Goal: Task Accomplishment & Management: Use online tool/utility

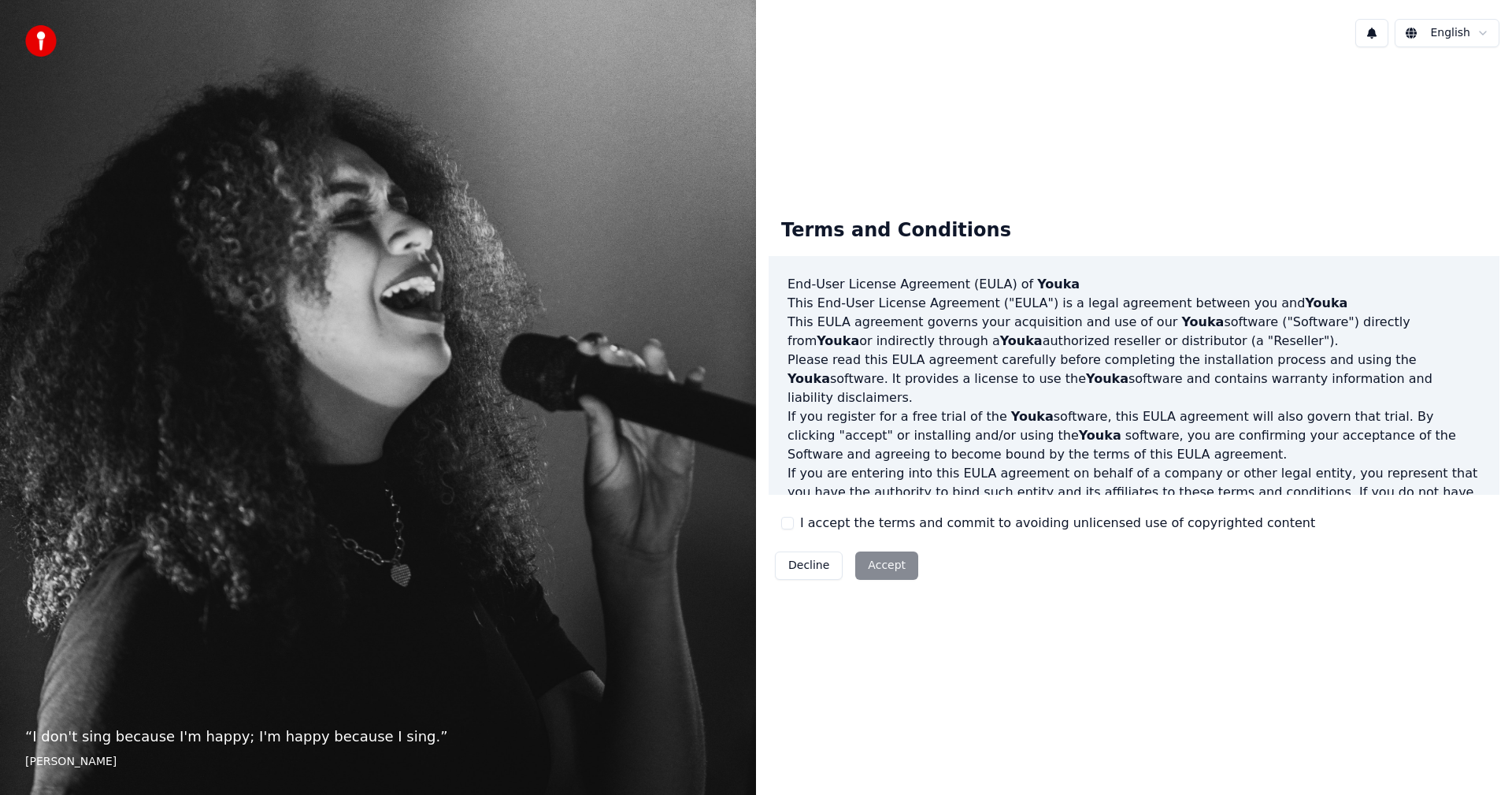
click at [844, 518] on label "I accept the terms and commit to avoiding unlicensed use of copyrighted content" at bounding box center [1058, 523] width 515 height 19
click at [794, 518] on button "I accept the terms and commit to avoiding unlicensed use of copyrighted content" at bounding box center [787, 523] width 13 height 13
click at [879, 566] on button "Accept" at bounding box center [887, 565] width 63 height 28
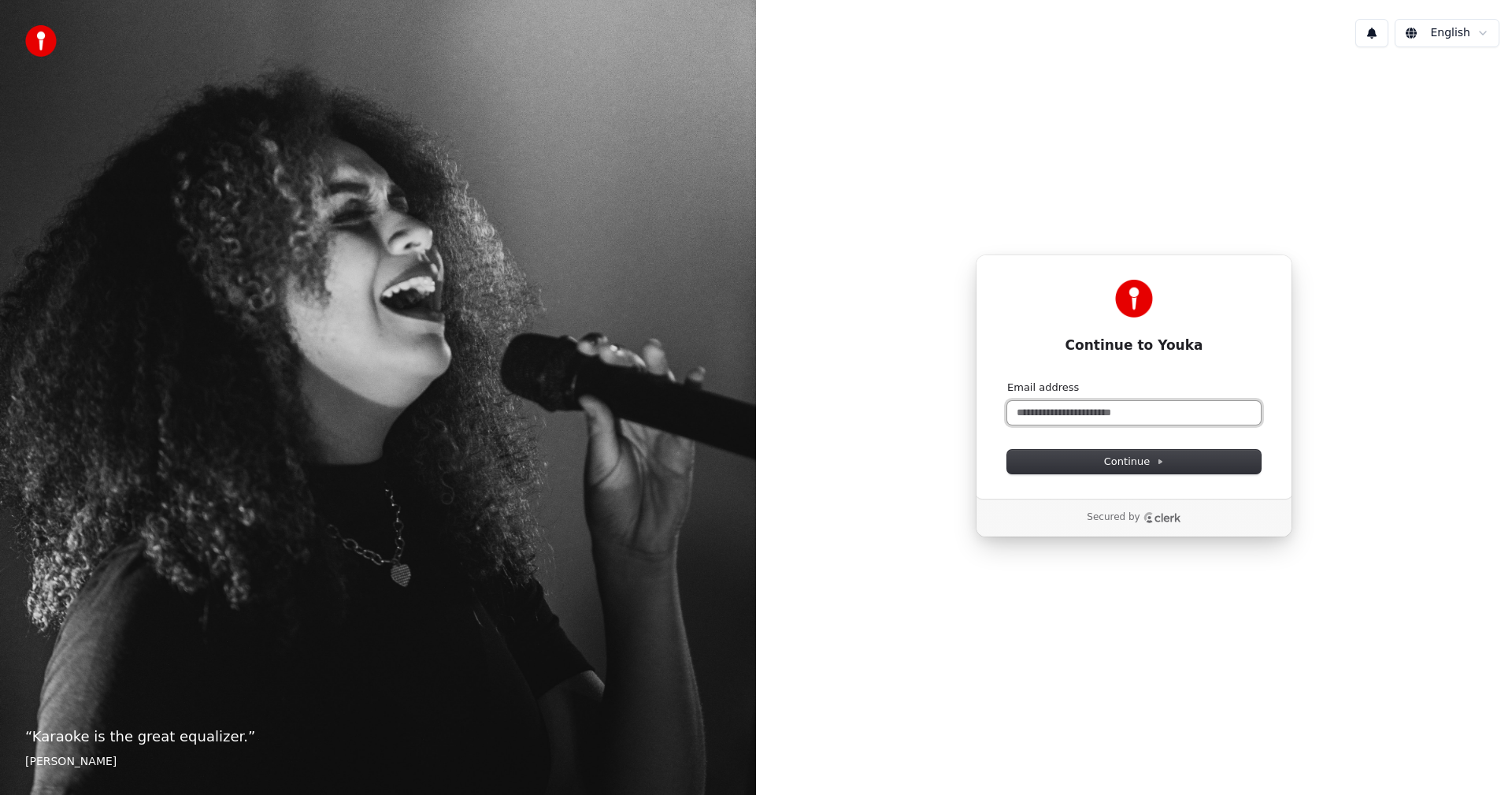
click at [1123, 414] on input "Email address" at bounding box center [1133, 413] width 253 height 24
type input "*"
click at [1007, 381] on button "submit" at bounding box center [1007, 381] width 0 height 0
type input "**********"
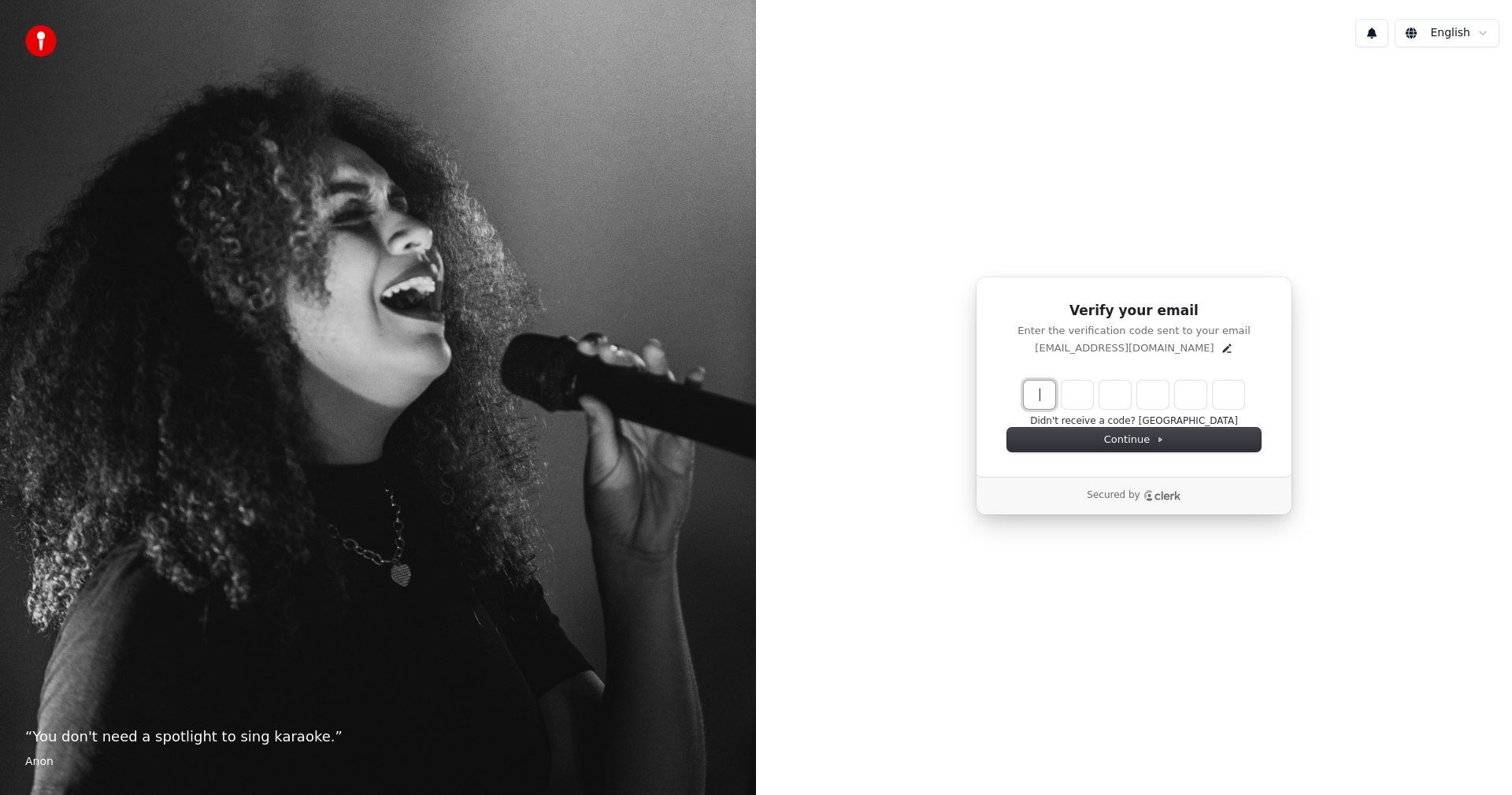
click at [1042, 390] on input "Enter verification code" at bounding box center [1150, 394] width 252 height 28
type input "******"
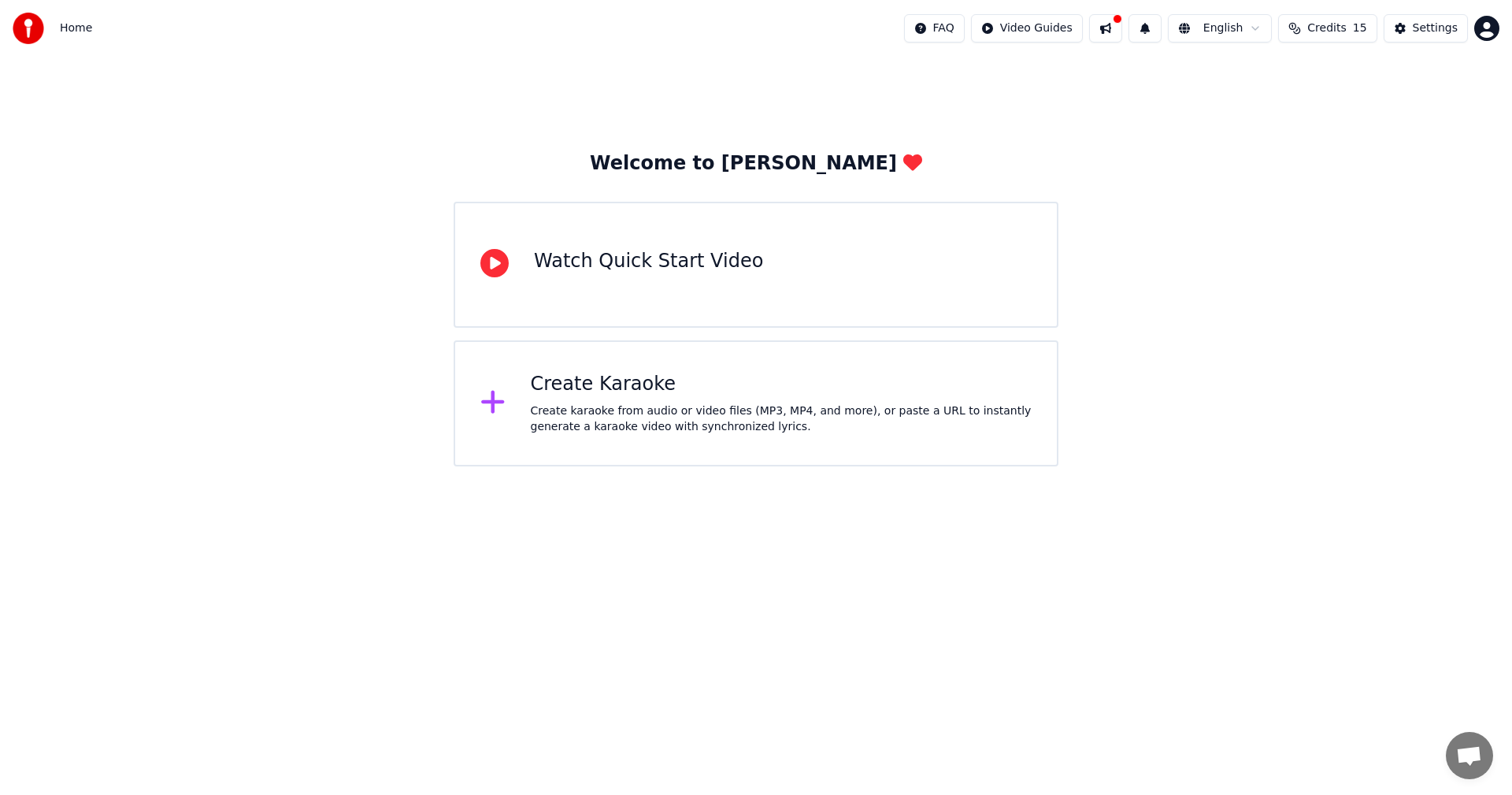
click at [647, 272] on div "Watch Quick Start Video" at bounding box center [648, 262] width 230 height 25
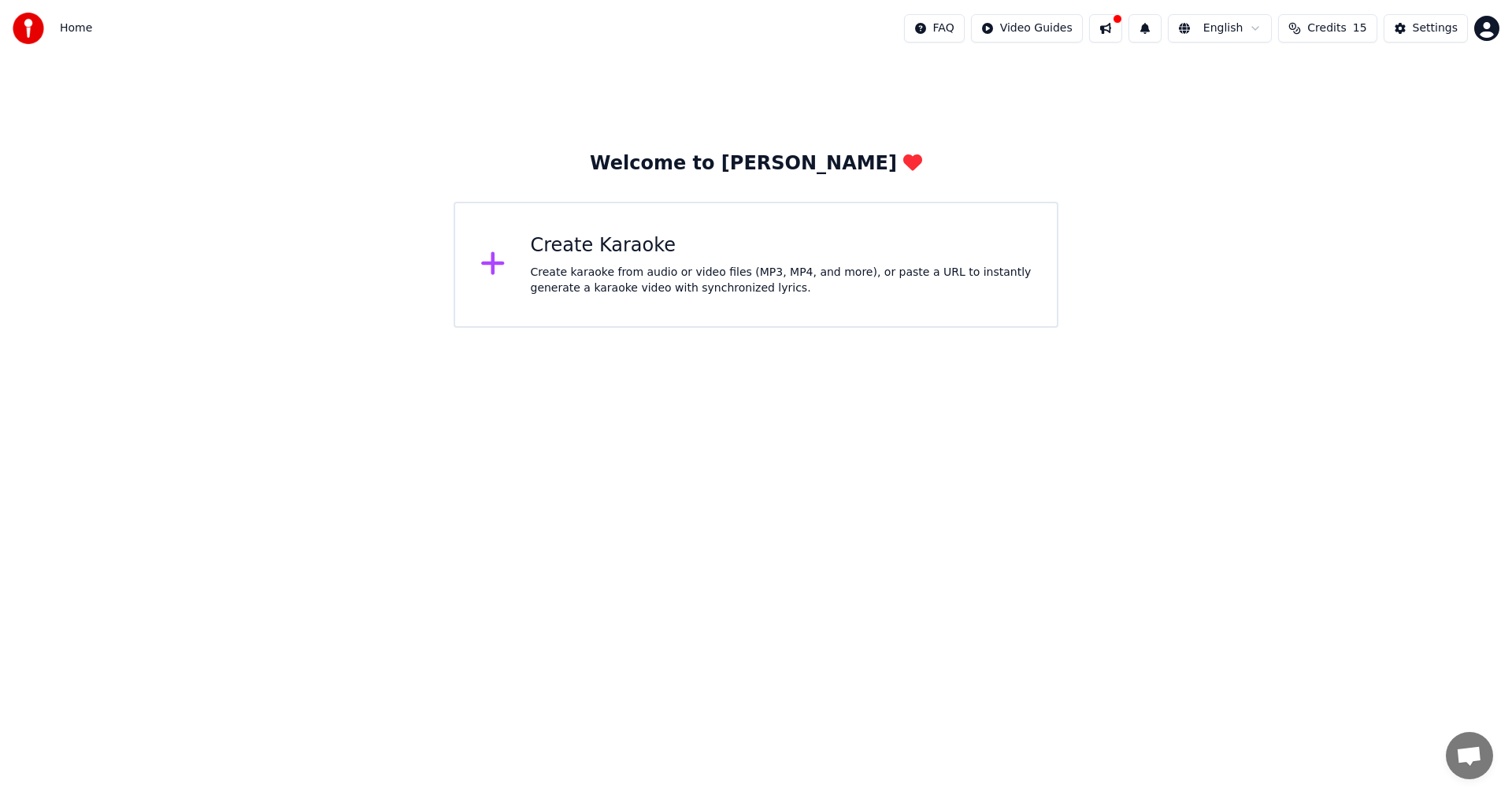
click at [1122, 34] on button at bounding box center [1105, 28] width 33 height 28
click at [1466, 137] on div "Welcome to Youka Create Karaoke Create karaoke from audio or video files (MP3, …" at bounding box center [756, 192] width 1512 height 271
click at [1295, 30] on button "Credits 15" at bounding box center [1327, 28] width 98 height 28
click at [705, 264] on div "Create karaoke from audio or video files (MP3, MP4, and more), or paste a URL t…" at bounding box center [782, 280] width 501 height 31
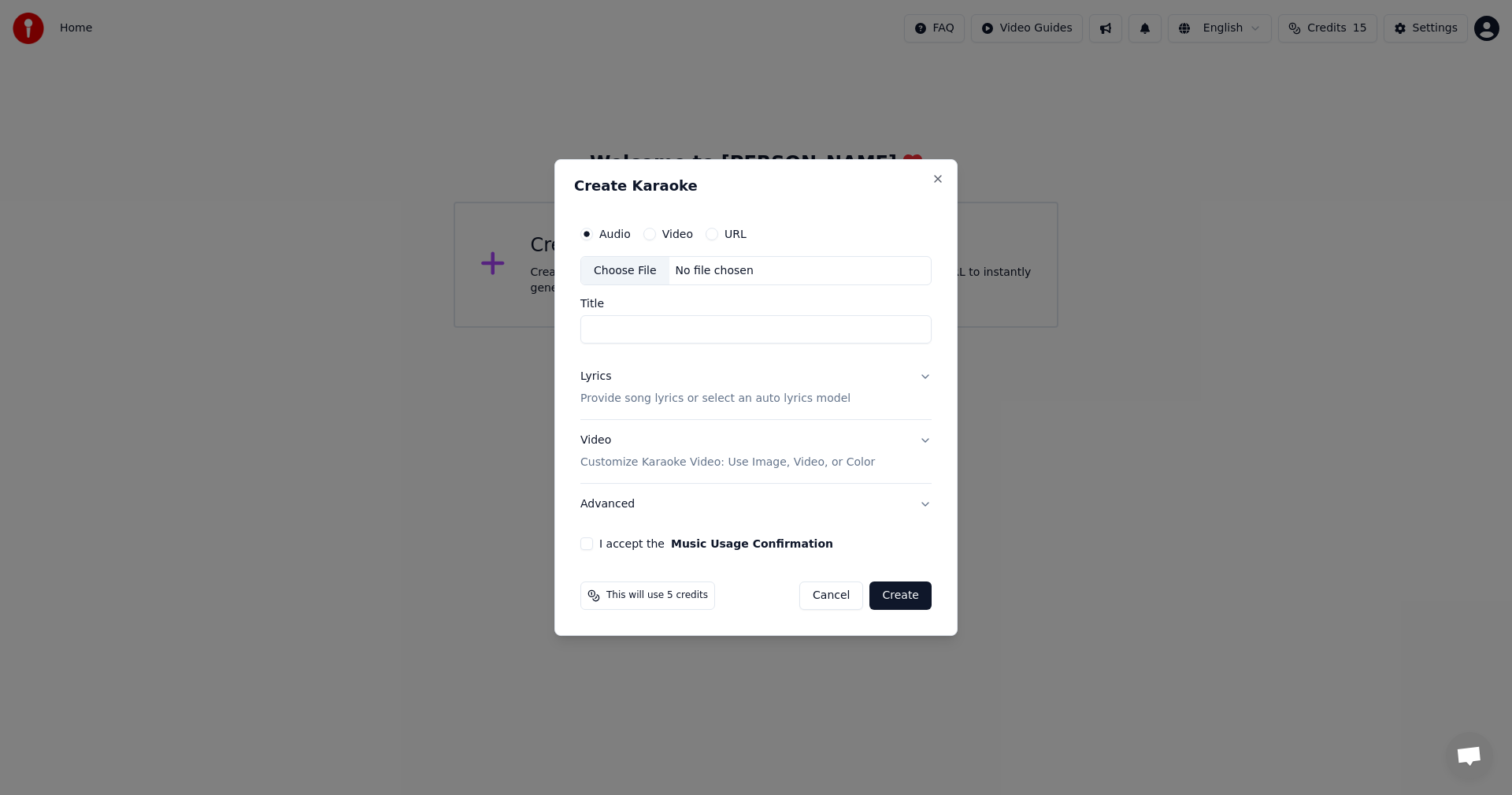
click at [717, 220] on div "Audio Video URL" at bounding box center [756, 234] width 352 height 31
click at [712, 235] on button "URL" at bounding box center [712, 234] width 13 height 13
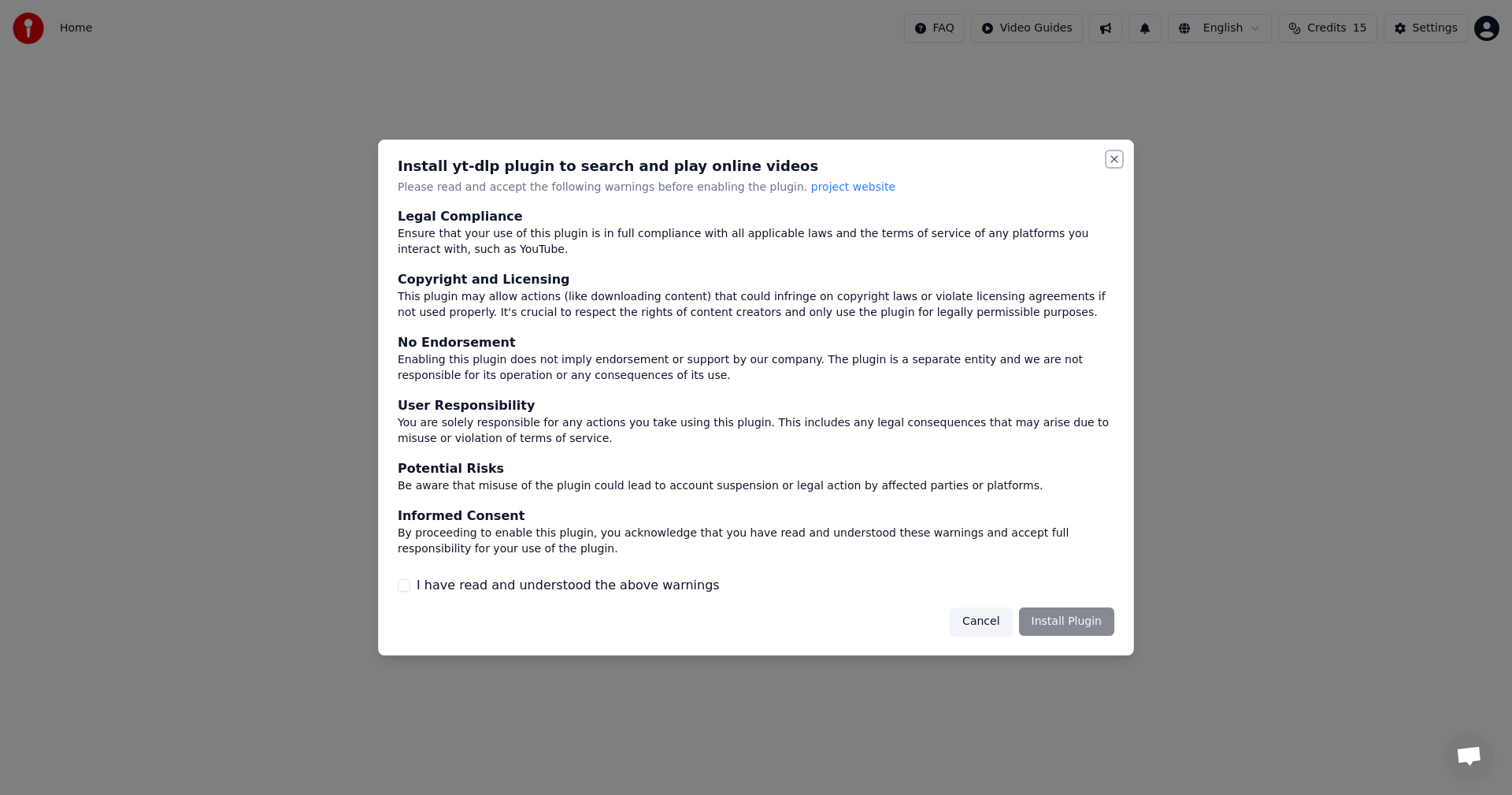
click at [1116, 160] on button "Close" at bounding box center [1114, 158] width 13 height 13
click at [1115, 158] on button "Close" at bounding box center [1114, 158] width 13 height 13
